Goal: Navigation & Orientation: Go to known website

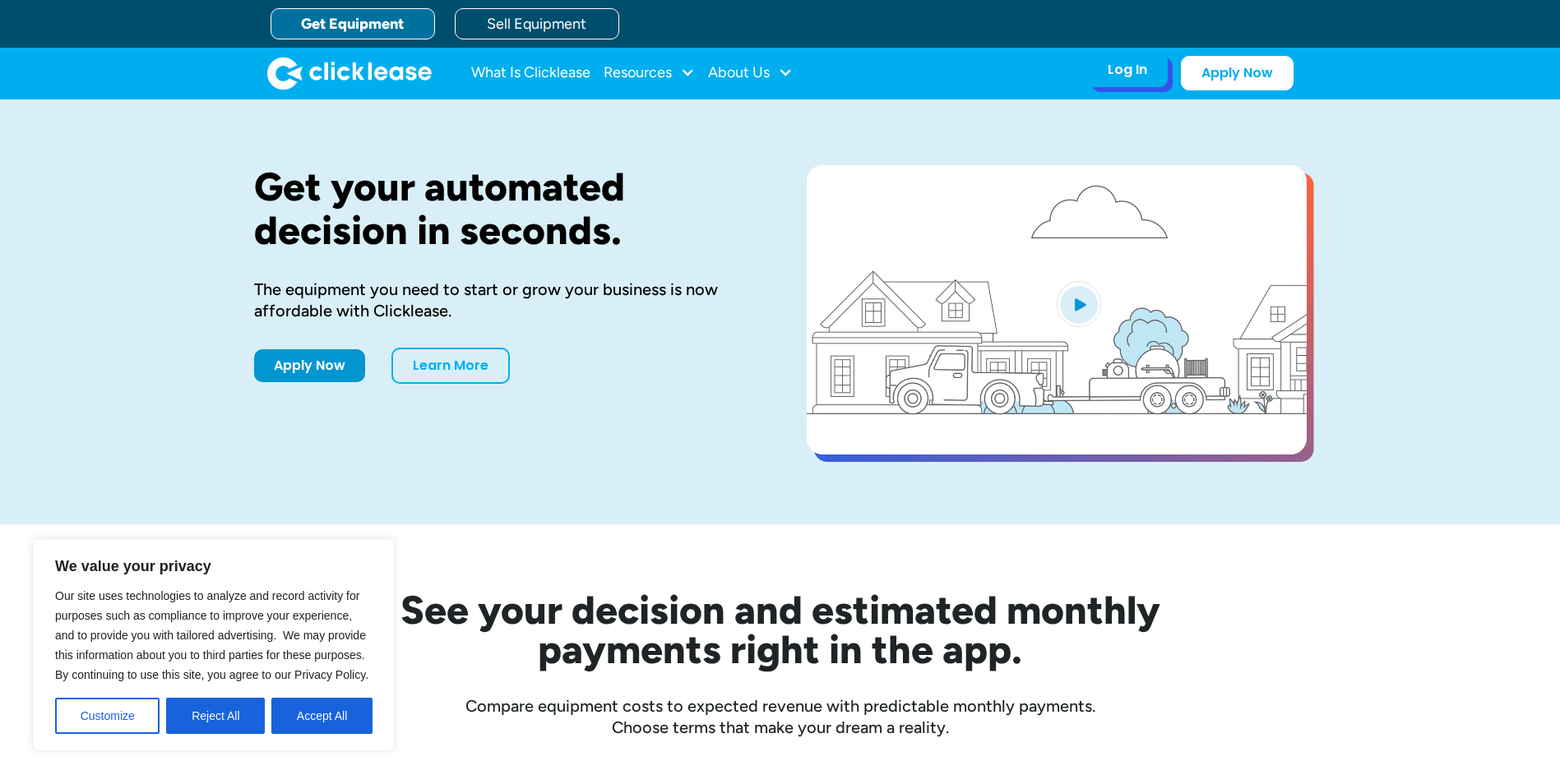
click at [1118, 85] on div "Log In Account login I use Clicklease to get my equipment Partner Portal I offe…" at bounding box center [1128, 70] width 80 height 35
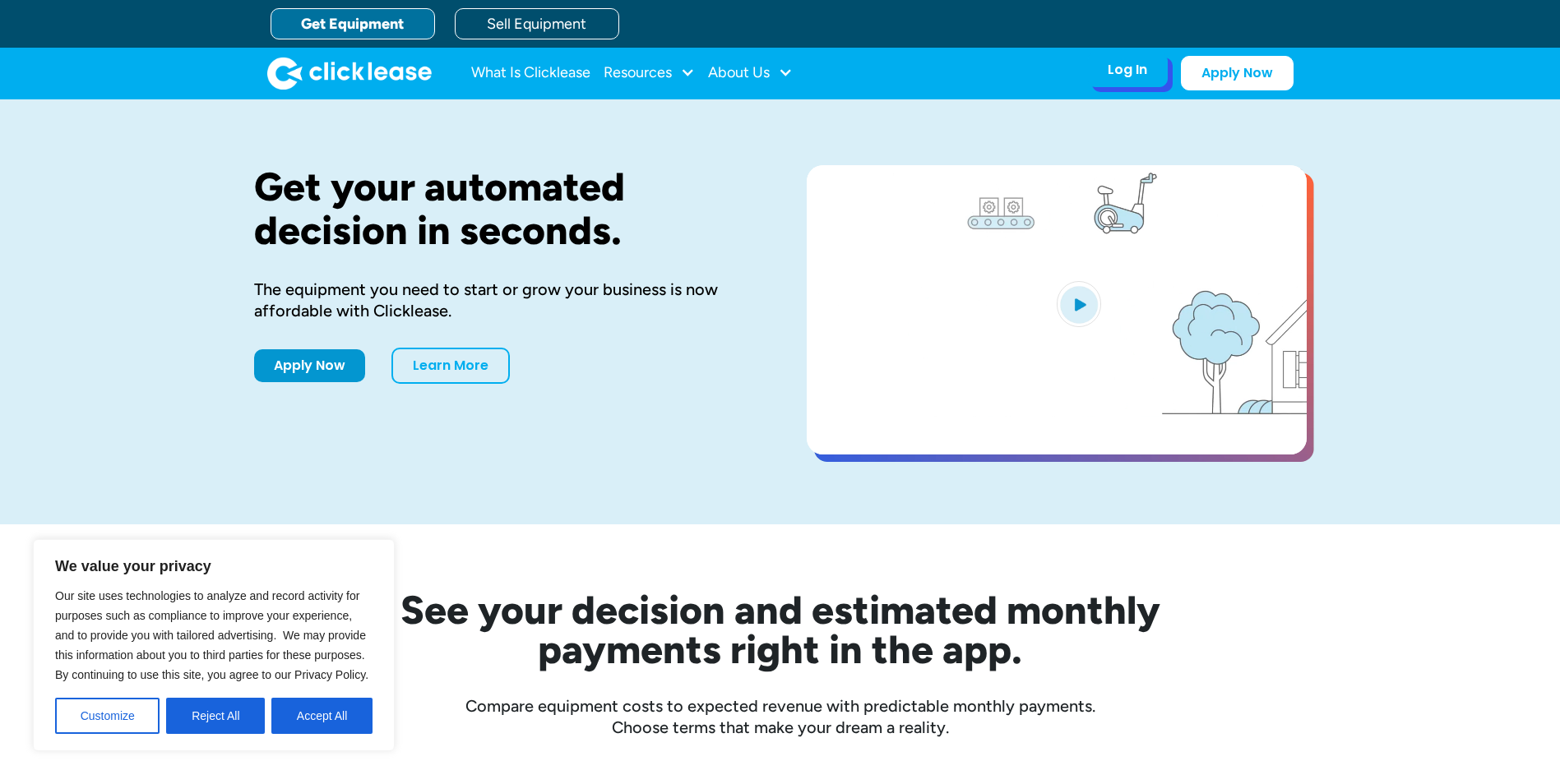
click at [1115, 73] on div "Log In" at bounding box center [1128, 70] width 40 height 16
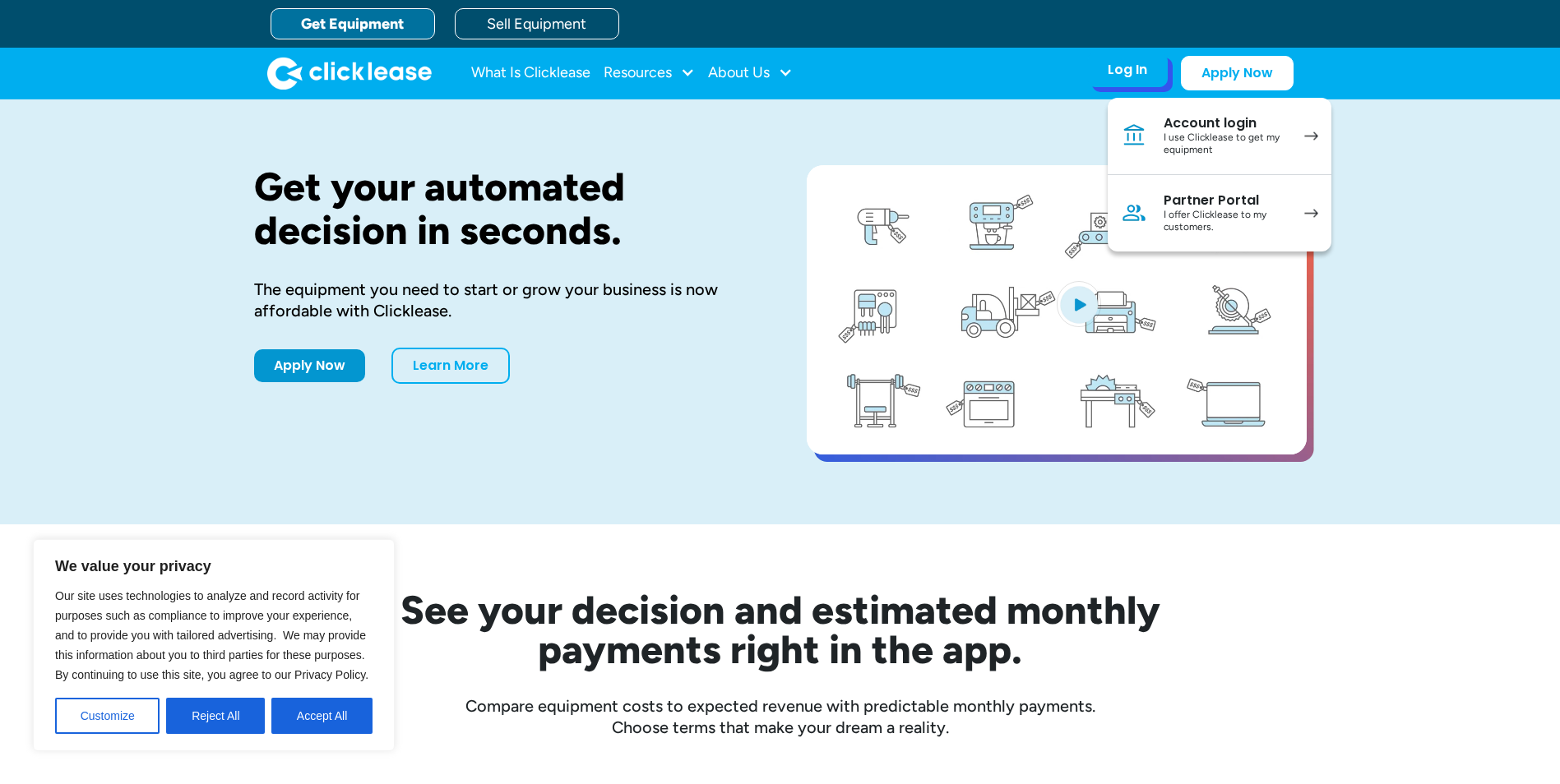
click at [1314, 133] on img at bounding box center [1312, 136] width 14 height 9
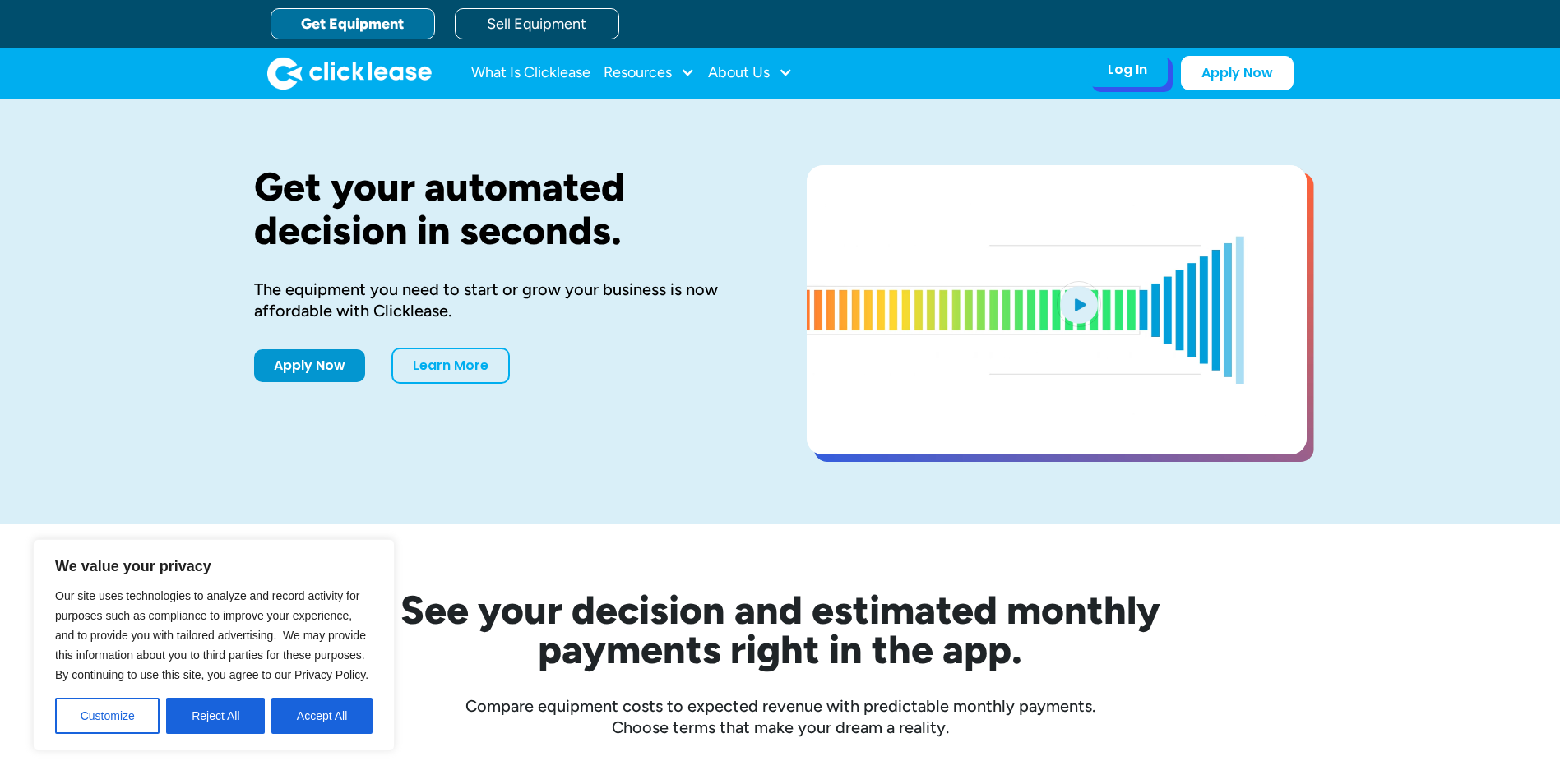
click at [1126, 76] on div "Log In" at bounding box center [1128, 70] width 40 height 16
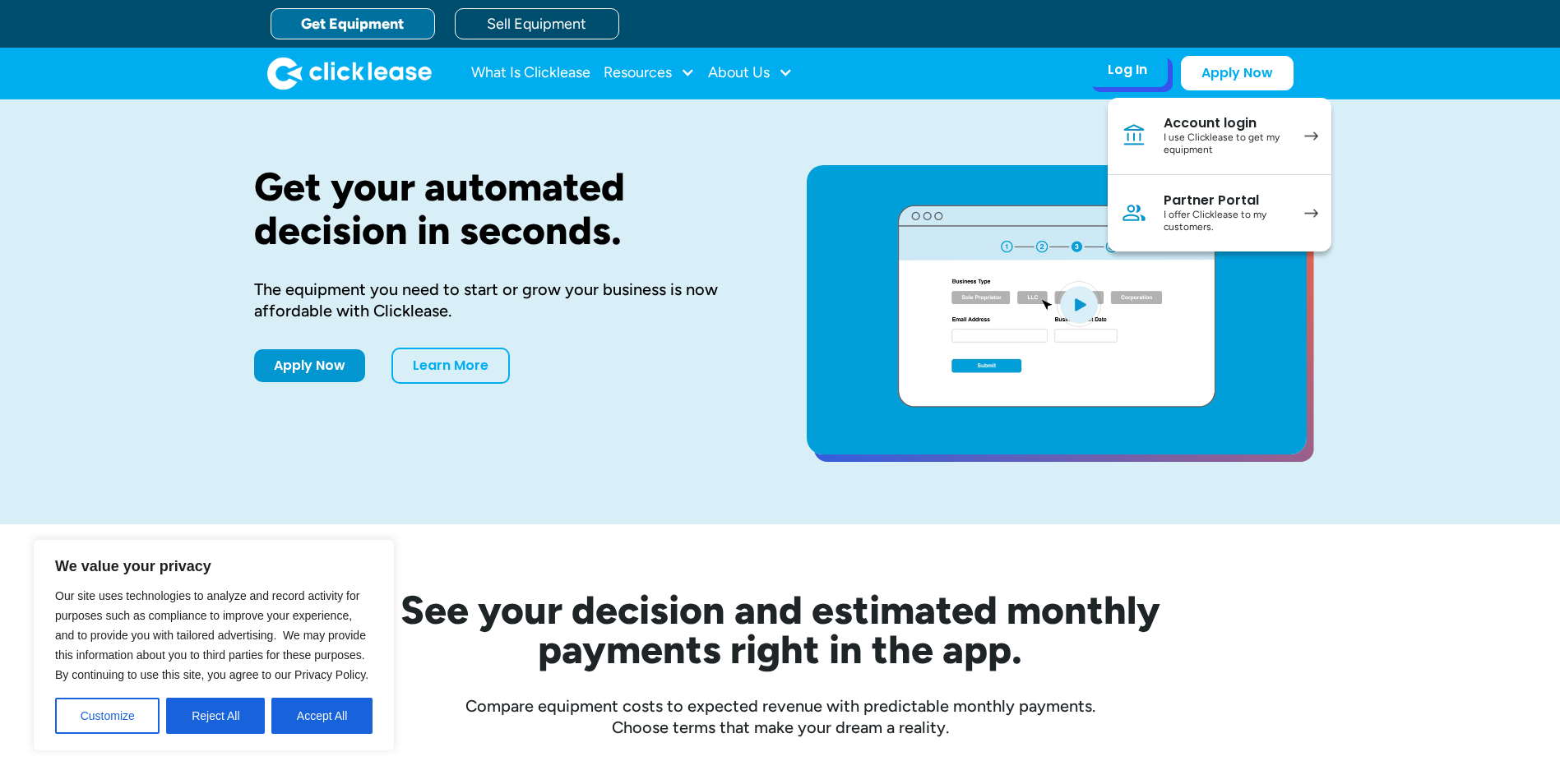
click at [1292, 206] on link "Partner Portal I offer Clicklease to my customers." at bounding box center [1220, 213] width 224 height 77
